Goal: Find contact information

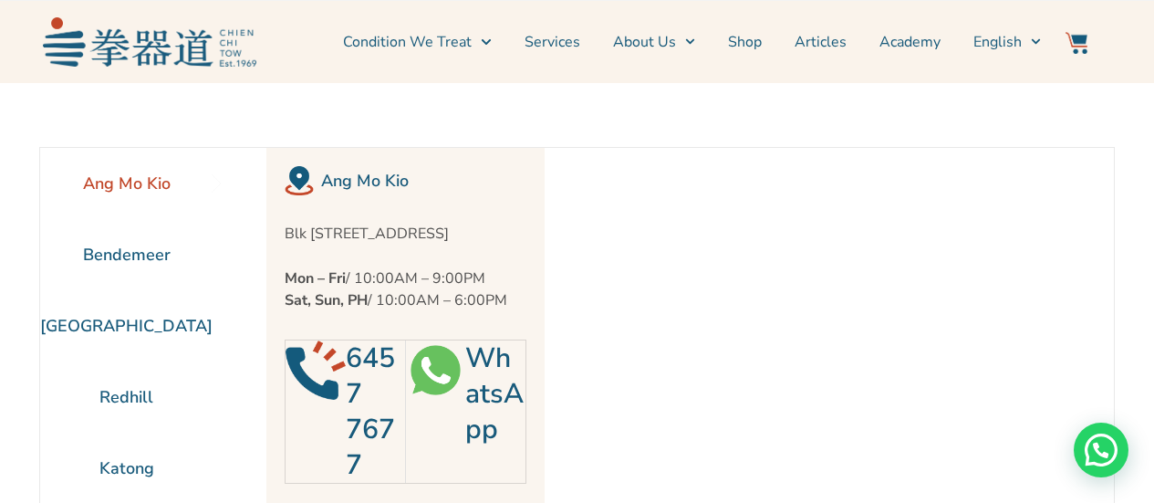
scroll to position [82, 0]
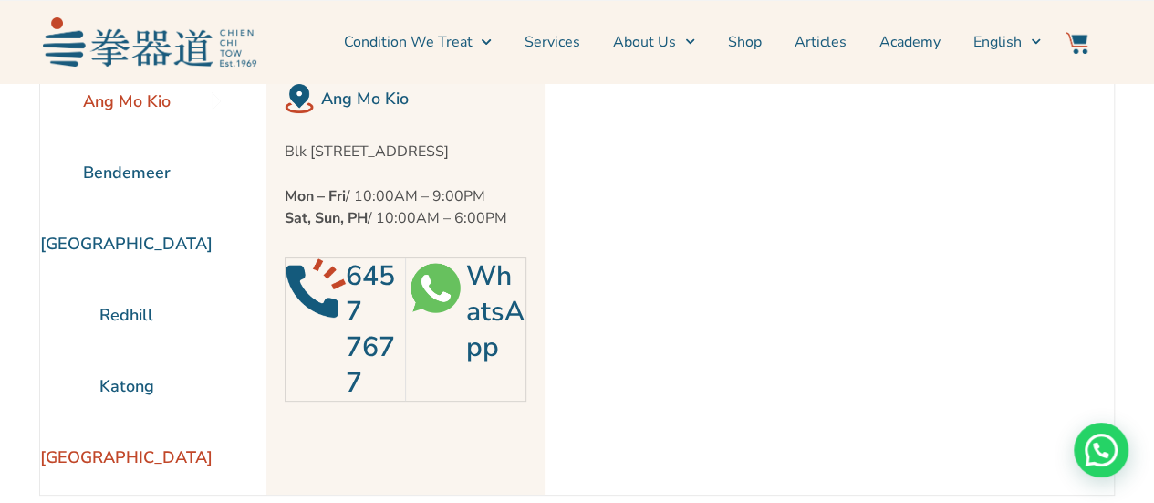
click at [137, 453] on li "[GEOGRAPHIC_DATA]" at bounding box center [126, 457] width 172 height 71
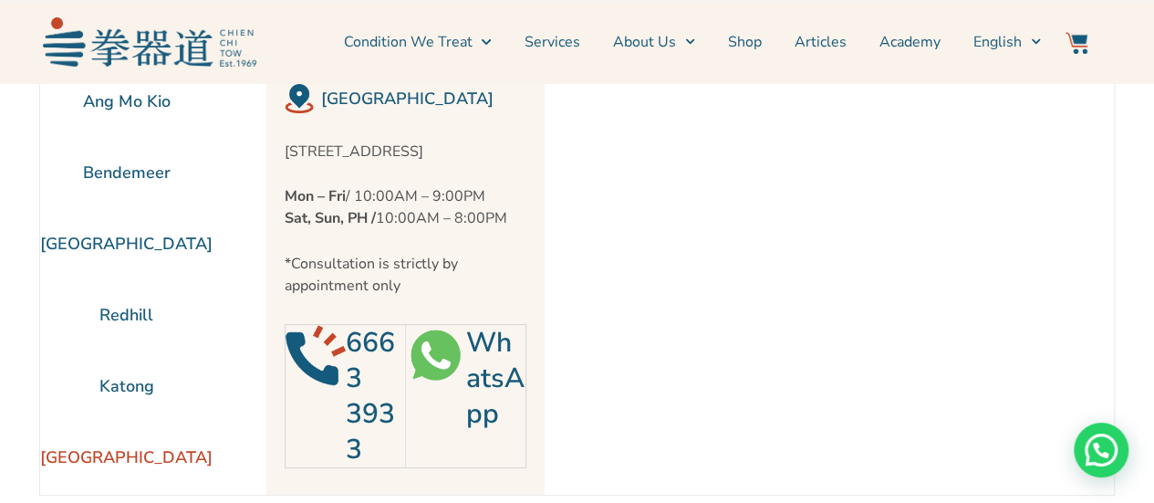
drag, startPoint x: 314, startPoint y: 141, endPoint x: 516, endPoint y: 158, distance: 203.2
click at [516, 158] on div "[GEOGRAPHIC_DATA] [STREET_ADDRESS] Mon – Fri / 10:00AM – 9:00PM Sat, Sun, PH / …" at bounding box center [405, 280] width 278 height 429
drag, startPoint x: 470, startPoint y: 126, endPoint x: 397, endPoint y: 173, distance: 87.1
click at [396, 173] on div "[STREET_ADDRESS] Mon – Fri / 10:00AM – 9:00PM Sat, Sun, PH / 10:00AM – 8:00PM *…" at bounding box center [406, 219] width 242 height 156
drag, startPoint x: 508, startPoint y: 149, endPoint x: 286, endPoint y: 143, distance: 222.7
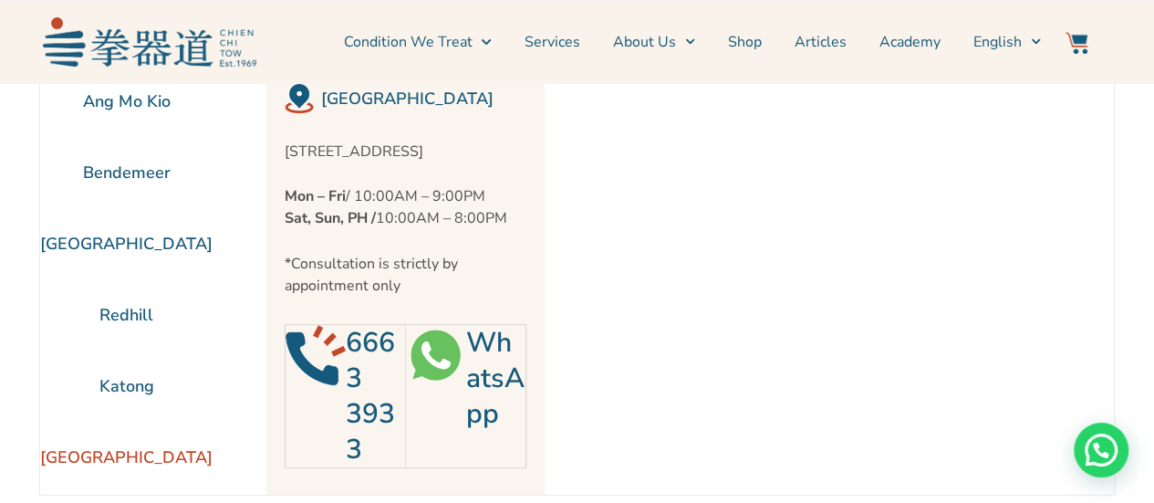
click at [284, 143] on div "[GEOGRAPHIC_DATA] [STREET_ADDRESS] Mon – Fri / 10:00AM – 9:00PM Sat, Sun, PH / …" at bounding box center [405, 280] width 278 height 429
drag, startPoint x: 460, startPoint y: 98, endPoint x: 467, endPoint y: 116, distance: 19.7
click at [462, 98] on h2 "[GEOGRAPHIC_DATA]" at bounding box center [423, 99] width 205 height 26
drag, startPoint x: 512, startPoint y: 151, endPoint x: 274, endPoint y: 148, distance: 238.2
click at [274, 148] on div "[GEOGRAPHIC_DATA] [STREET_ADDRESS] Mon – Fri / 10:00AM – 9:00PM Sat, Sun, PH / …" at bounding box center [405, 280] width 278 height 429
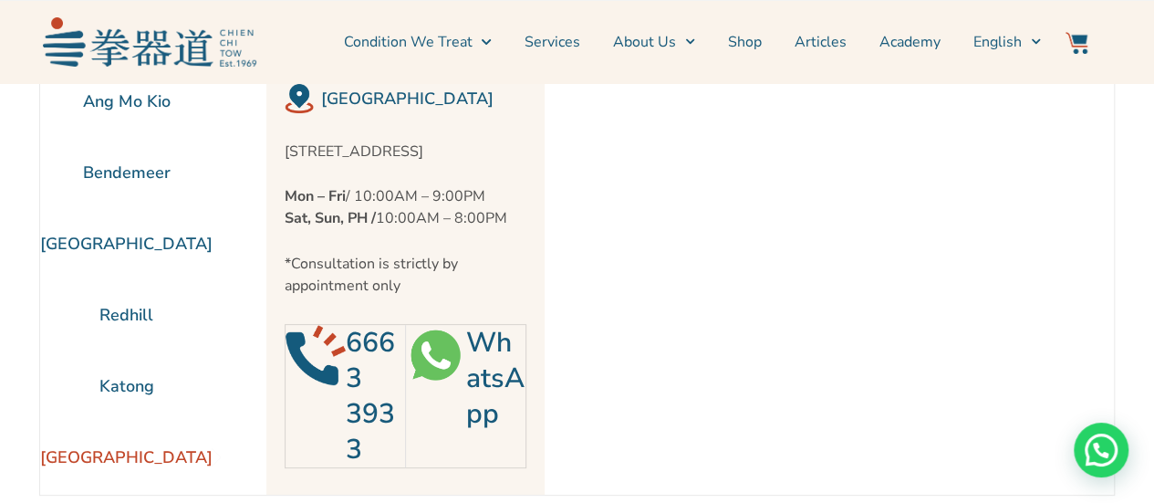
copy p "[STREET_ADDRESS]"
